Goal: Find contact information: Find contact information

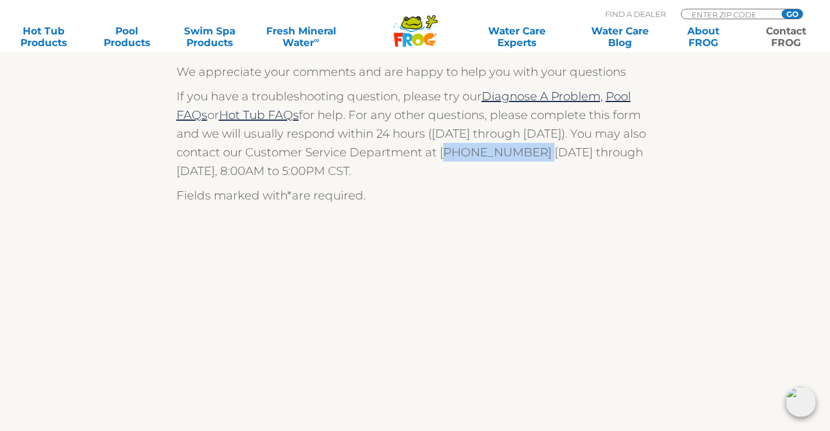
drag, startPoint x: 441, startPoint y: 155, endPoint x: 522, endPoint y: 152, distance: 80.5
click at [522, 152] on p "If you have a troubleshooting question, please try our Diagnose A Problem, Pool…" at bounding box center [416, 133] width 478 height 93
copy p "(800) 222-0169"
click at [737, 179] on div "We are always ready to help! We appreciate your comments and are happy to help …" at bounding box center [415, 376] width 717 height 805
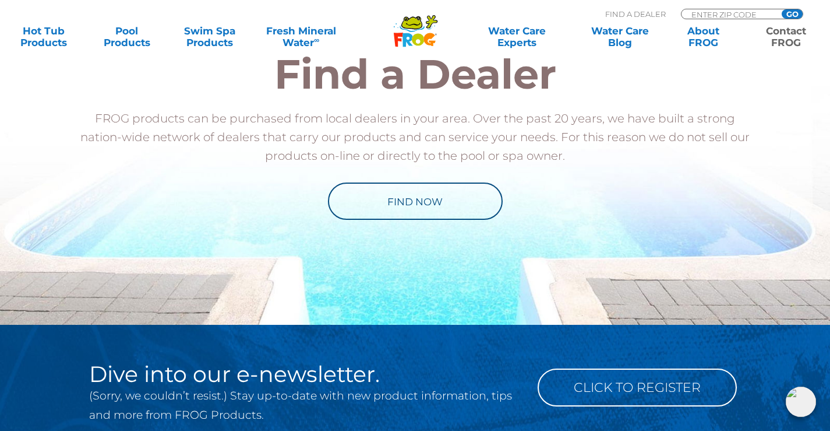
scroll to position [1457, 0]
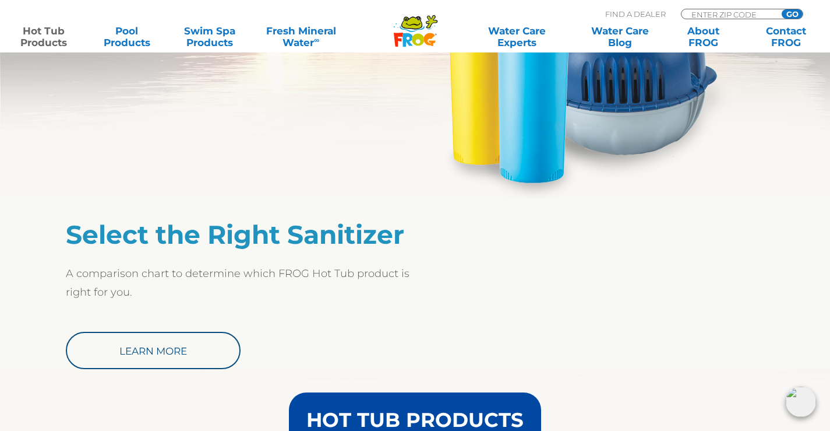
scroll to position [991, 0]
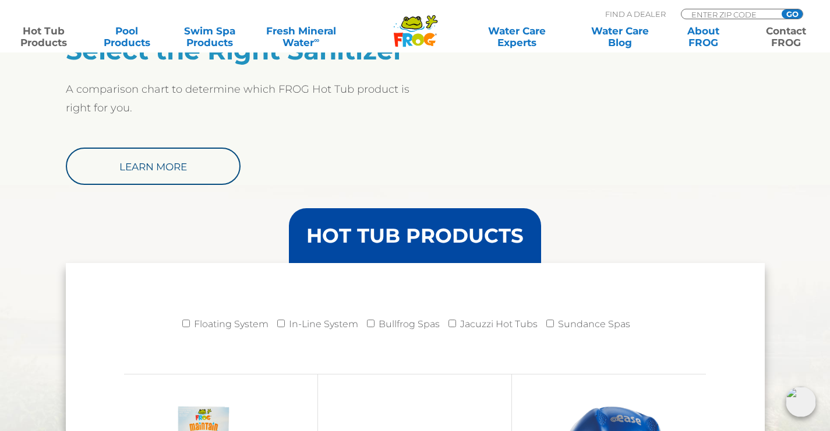
click at [796, 36] on link "Contact FROG" at bounding box center [786, 36] width 65 height 23
